Goal: Submit feedback/report problem

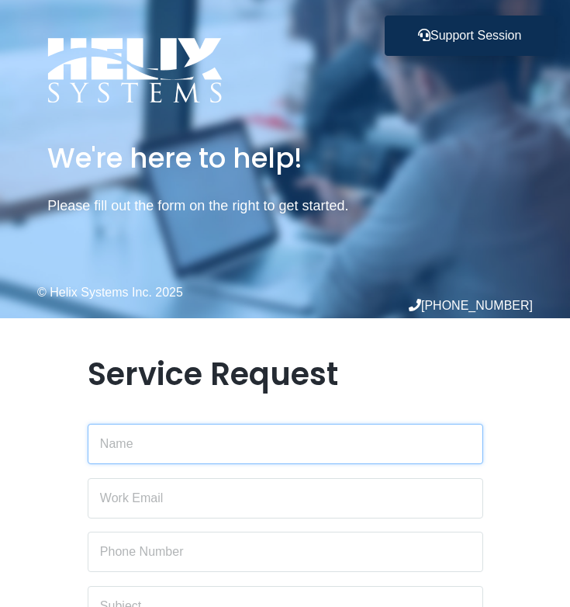
click at [220, 459] on input "text" at bounding box center [286, 444] width 396 height 40
type input "azure"
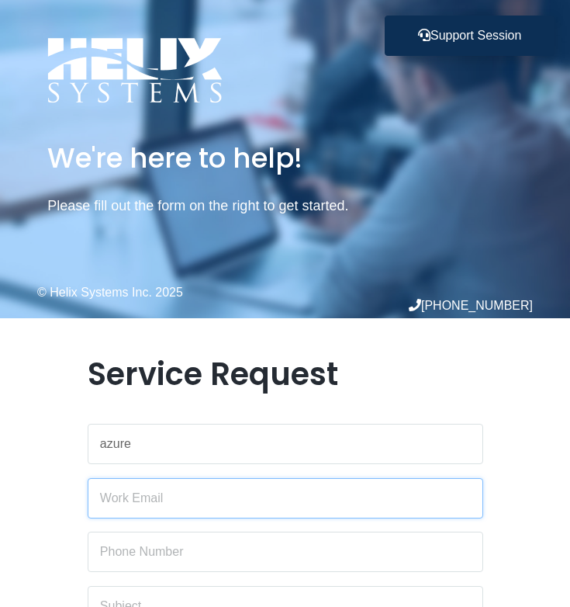
click at [189, 497] on input "email" at bounding box center [286, 498] width 396 height 40
type input "[EMAIL_ADDRESS][DOMAIN_NAME]"
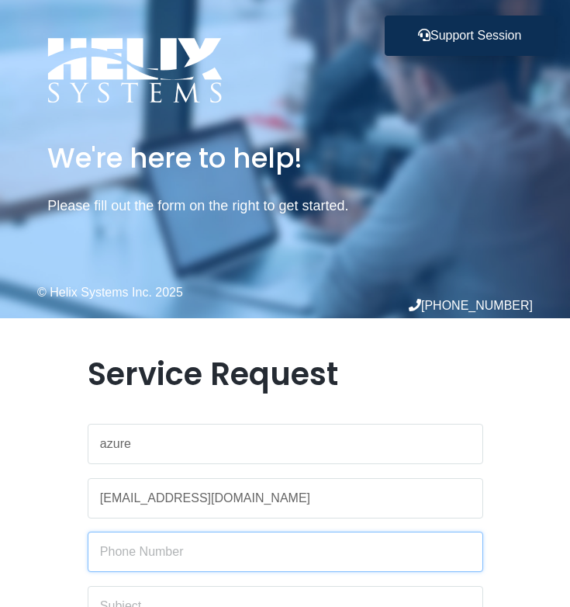
click at [140, 545] on input "text" at bounding box center [286, 551] width 396 height 40
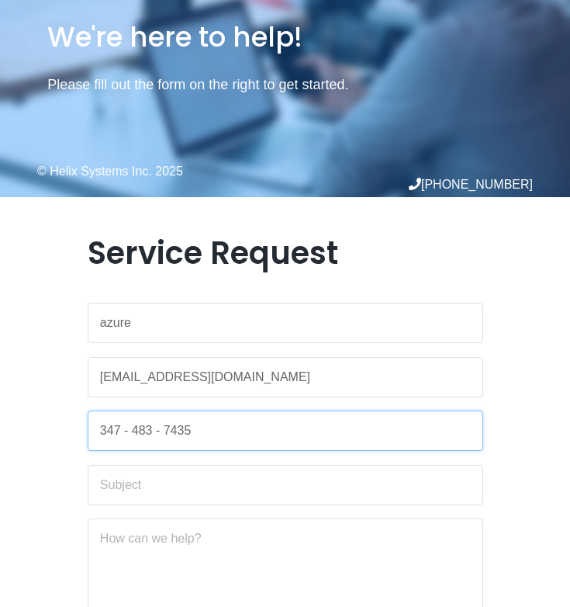
scroll to position [226, 0]
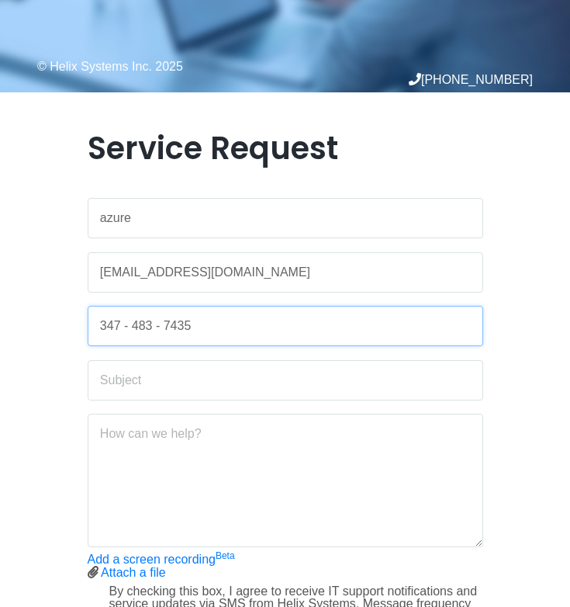
type input "347 - 483 - 7435"
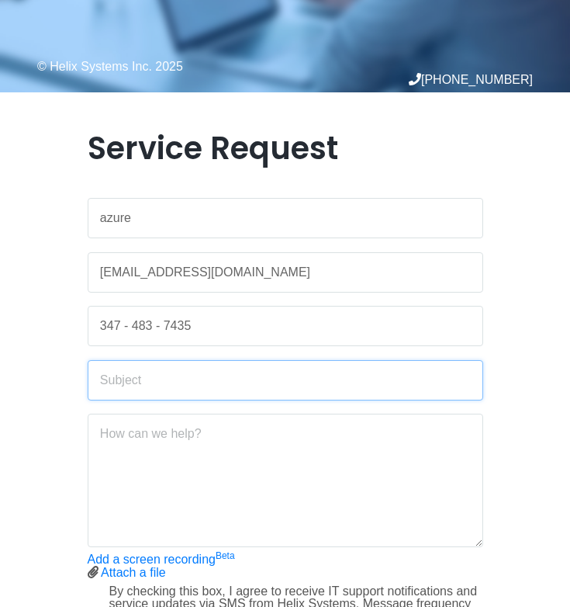
click at [214, 389] on input "text" at bounding box center [286, 380] width 396 height 40
type input "constant updates"
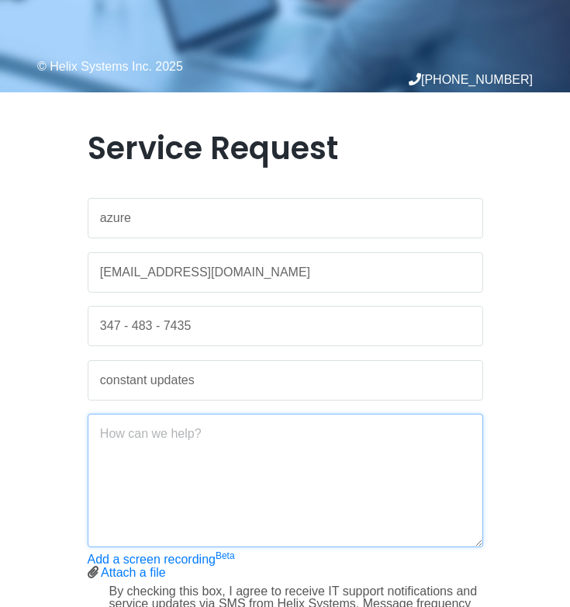
click at [202, 453] on textarea at bounding box center [286, 480] width 396 height 133
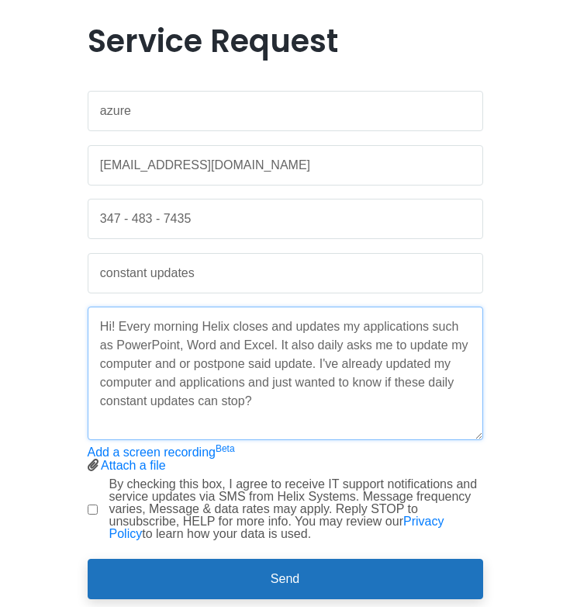
scroll to position [380, 0]
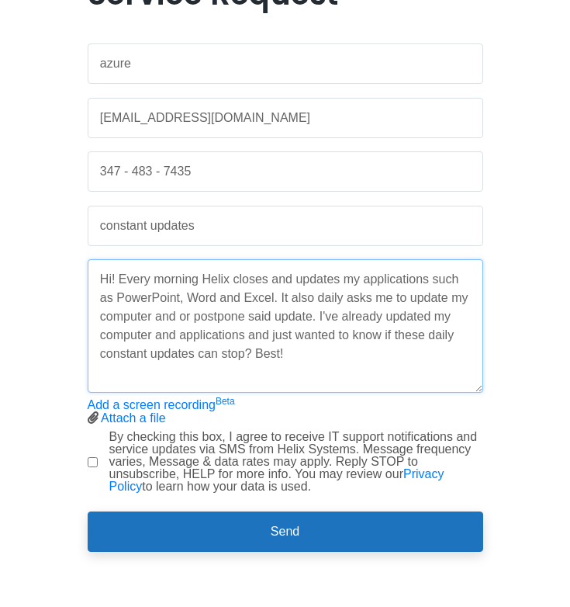
type textarea "Hi! Every morning Helix closes and updates my applications such as PowerPoint, …"
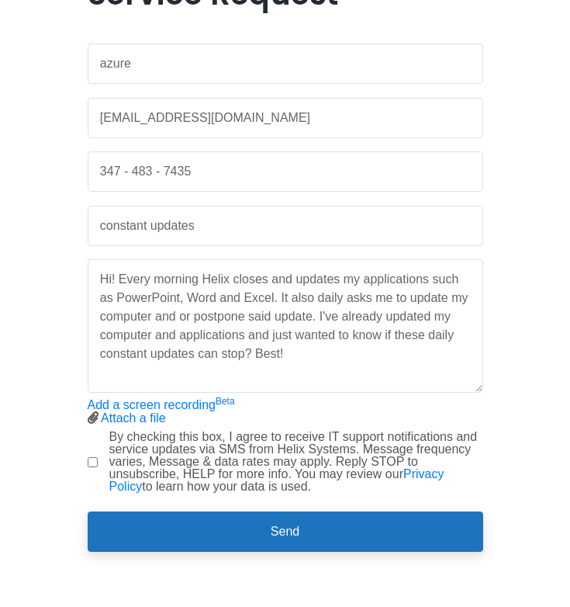
click at [157, 449] on label "By checking this box, I agree to receive IT support notifications and service u…" at bounding box center [296, 462] width 374 height 62
click at [98, 457] on input "By checking this box, I agree to receive IT support notifications and service u…" at bounding box center [93, 462] width 10 height 10
checkbox input "true"
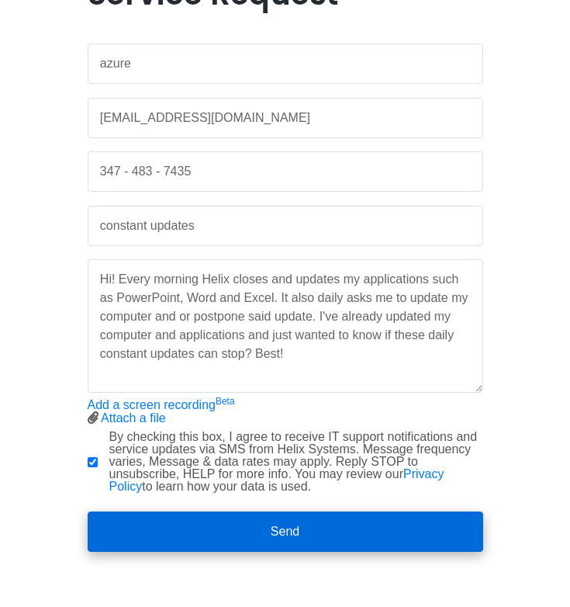
click at [202, 517] on button "Send" at bounding box center [286, 531] width 396 height 40
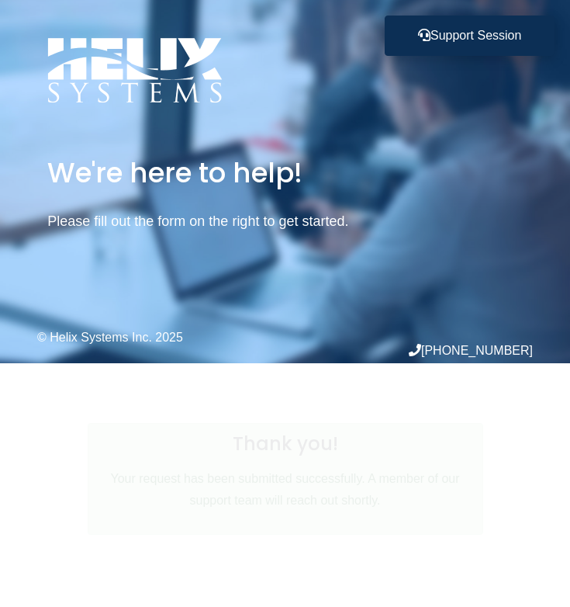
scroll to position [0, 0]
